Goal: Find specific page/section: Find specific page/section

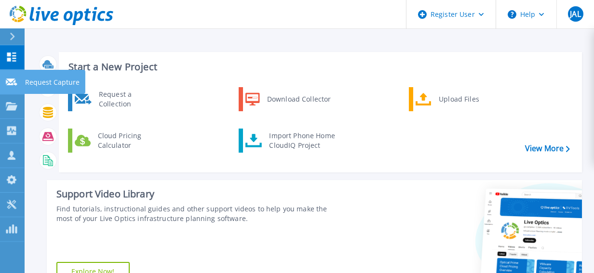
click at [13, 86] on link "Request Capture Request Capture" at bounding box center [12, 82] width 24 height 25
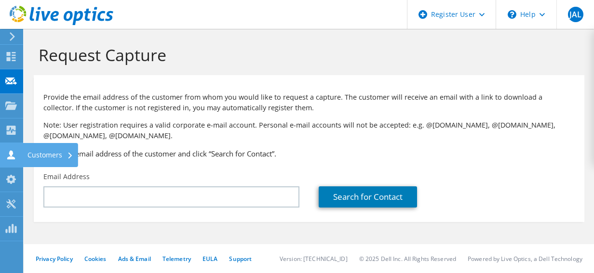
click at [11, 153] on use at bounding box center [11, 154] width 8 height 9
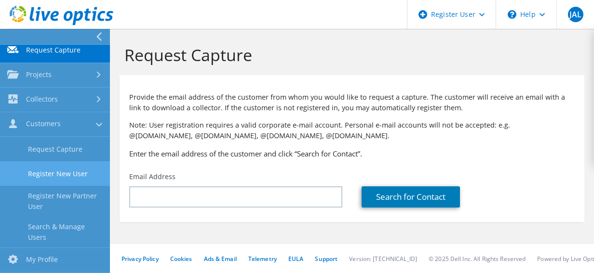
scroll to position [45, 0]
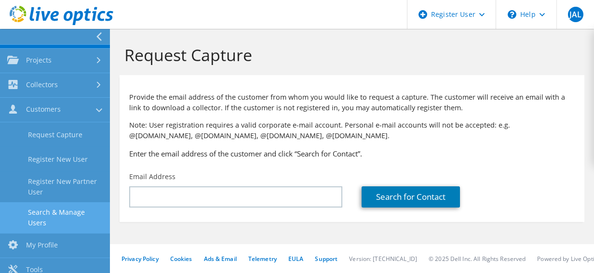
click at [58, 213] on link "Search & Manage Users" at bounding box center [55, 217] width 110 height 31
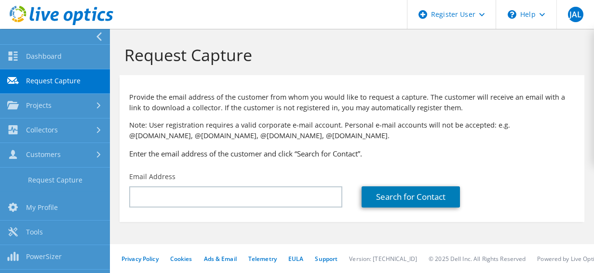
scroll to position [0, 0]
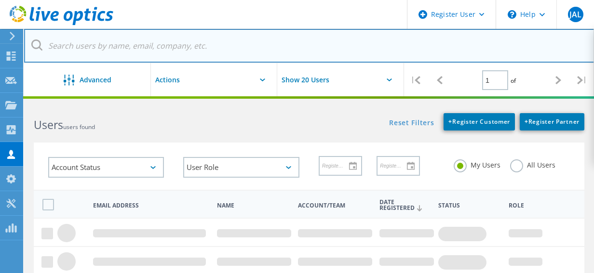
click at [158, 56] on input "text" at bounding box center [309, 46] width 570 height 34
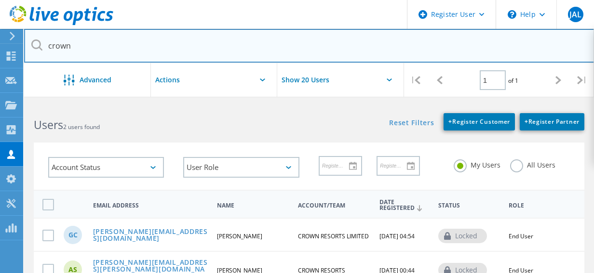
type input "Crown"
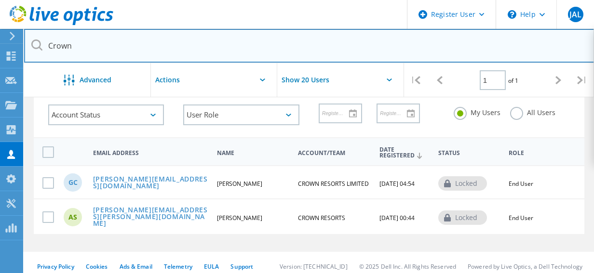
scroll to position [53, 0]
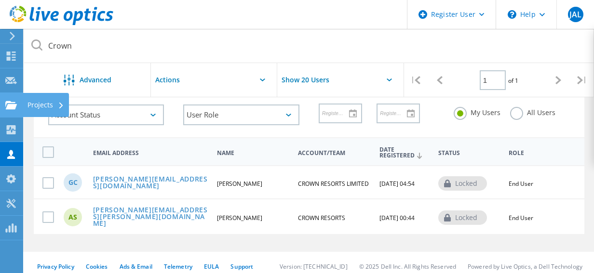
click at [14, 107] on use at bounding box center [11, 105] width 12 height 8
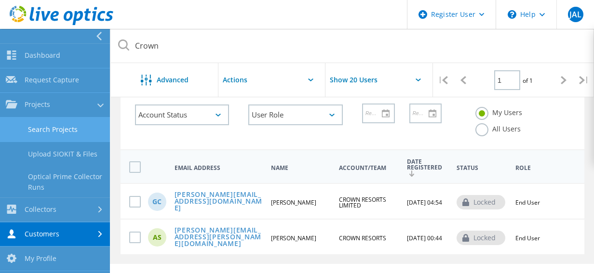
click at [74, 131] on link "Search Projects" at bounding box center [55, 130] width 110 height 25
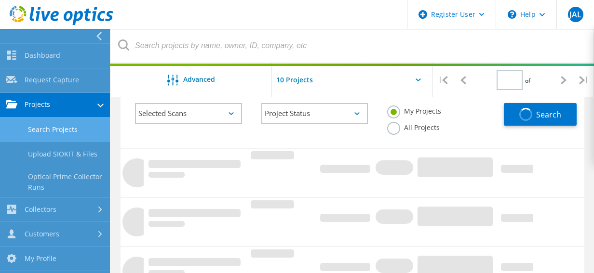
type input "1"
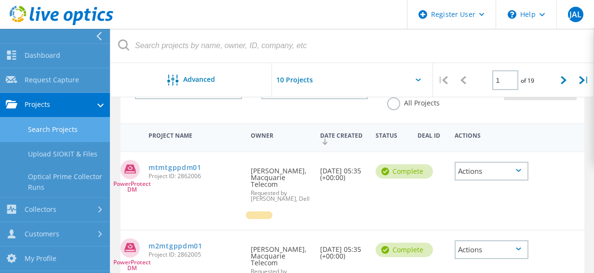
scroll to position [78, 0]
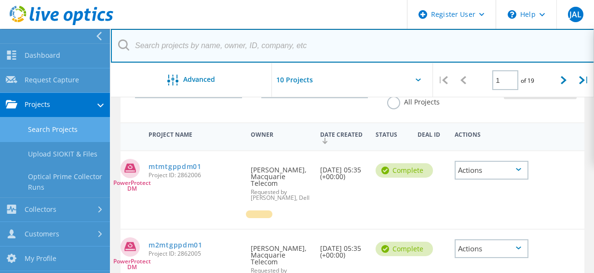
click at [257, 58] on input "text" at bounding box center [352, 46] width 483 height 34
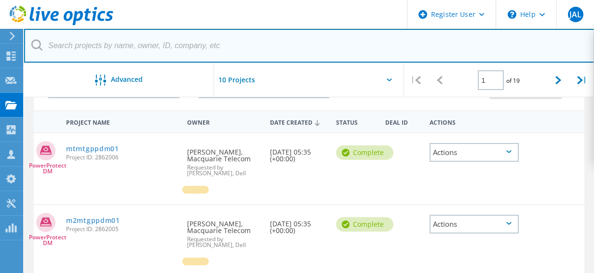
click at [258, 53] on input "text" at bounding box center [309, 46] width 570 height 34
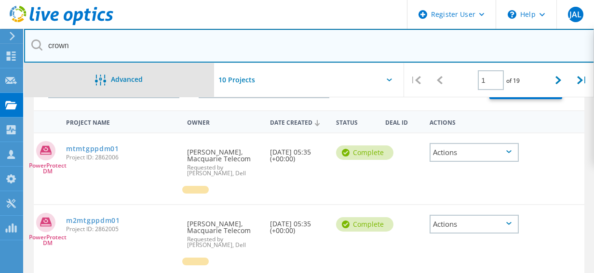
type input "Crown"
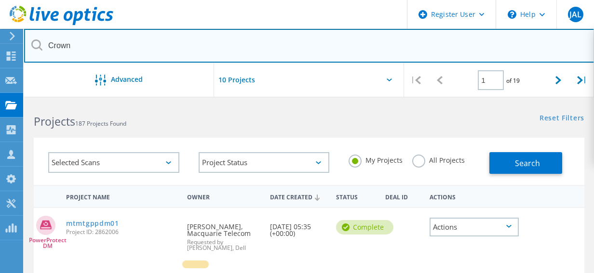
scroll to position [3, 0]
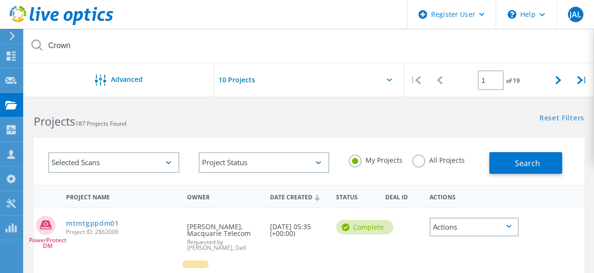
click at [427, 159] on label "All Projects" at bounding box center [438, 159] width 53 height 9
click at [0, 0] on input "All Projects" at bounding box center [0, 0] width 0 height 0
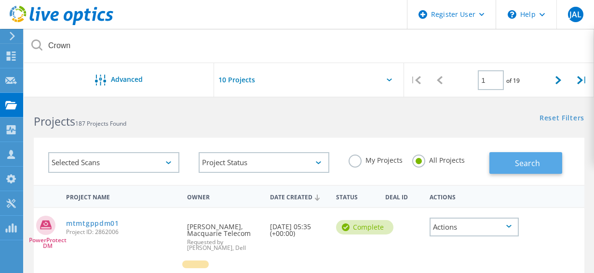
click at [522, 155] on button "Search" at bounding box center [525, 163] width 73 height 22
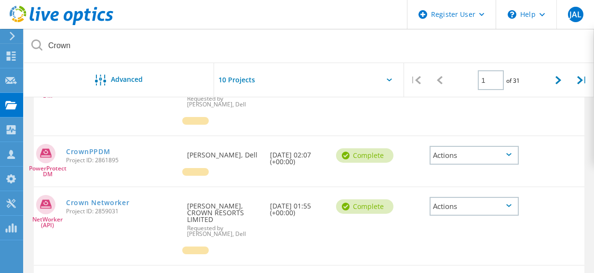
scroll to position [419, 0]
click at [469, 147] on div "Actions" at bounding box center [474, 156] width 90 height 19
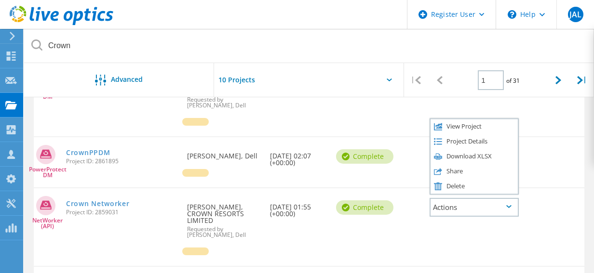
click at [335, 257] on div "NetWorker (API) Crown Networker Project ID: 2859031 Requested By Geoffrey Colem…" at bounding box center [309, 227] width 550 height 78
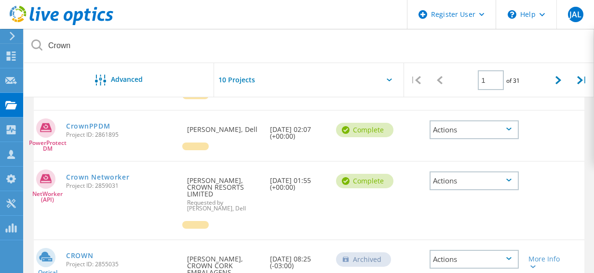
scroll to position [446, 0]
click at [285, 224] on div "NetWorker (API) Crown Networker Project ID: 2859031 Requested By Geoffrey Colem…" at bounding box center [309, 200] width 550 height 78
